Goal: Information Seeking & Learning: Learn about a topic

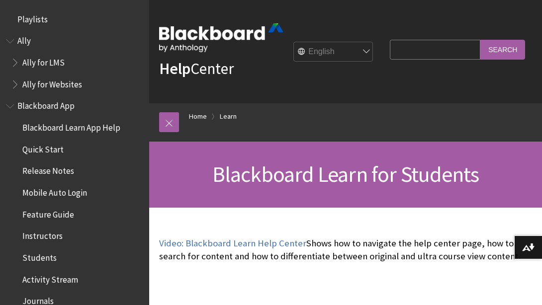
scroll to position [958, 0]
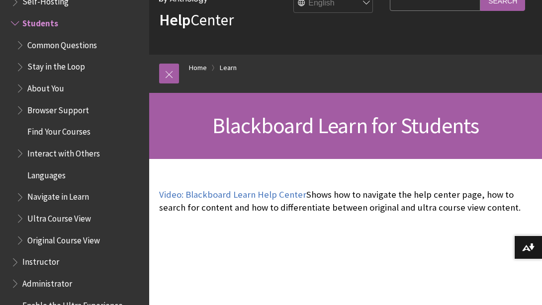
scroll to position [149, 0]
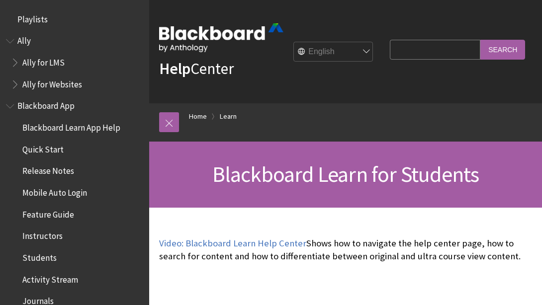
scroll to position [958, 0]
